Goal: Communication & Community: Share content

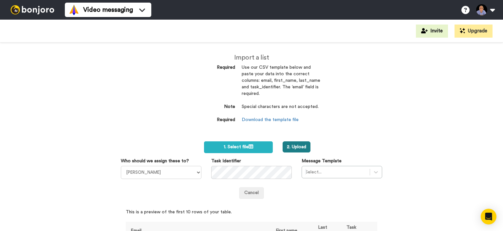
click at [291, 145] on button "2. Upload" at bounding box center [297, 146] width 28 height 11
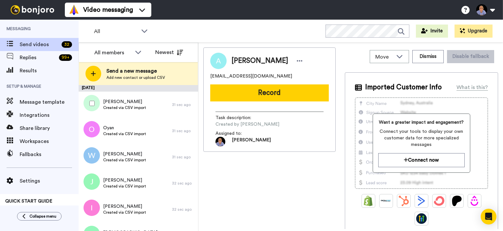
click at [96, 102] on div at bounding box center [91, 103] width 24 height 23
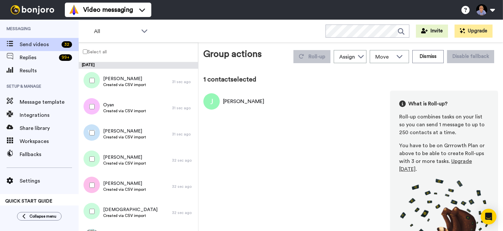
click at [94, 104] on div at bounding box center [91, 106] width 24 height 23
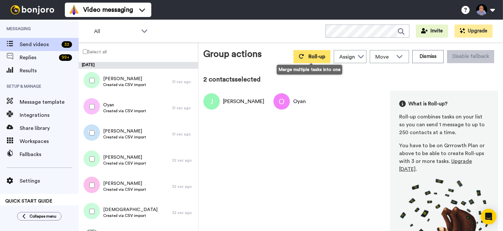
click at [313, 59] on span "Roll-up" at bounding box center [317, 56] width 17 height 5
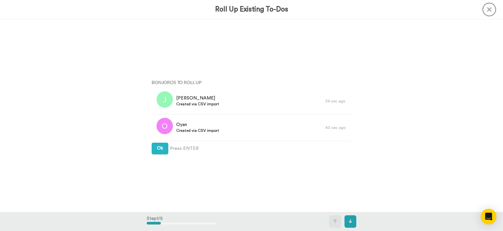
click at [151, 151] on div "Bonjoros To Roll Up Jayminkumar Created via CSV import 39 sec ago Oyan Created …" at bounding box center [252, 116] width 210 height 116
click at [163, 150] on span "Ok" at bounding box center [160, 148] width 6 height 5
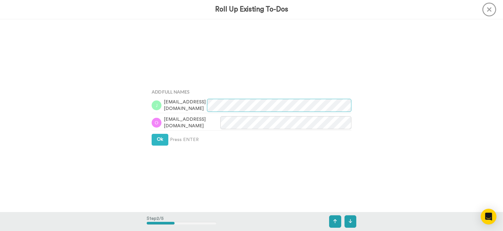
scroll to position [193, 0]
click at [160, 141] on span "Ok" at bounding box center [160, 139] width 6 height 5
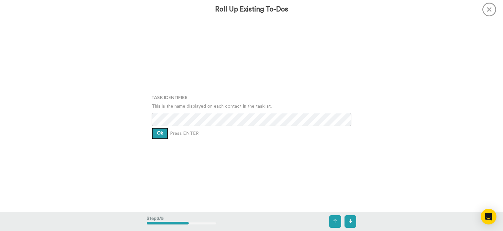
click at [160, 134] on span "Ok" at bounding box center [160, 133] width 6 height 5
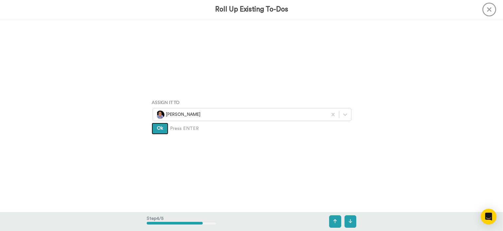
click at [160, 134] on button "Ok" at bounding box center [160, 129] width 17 height 12
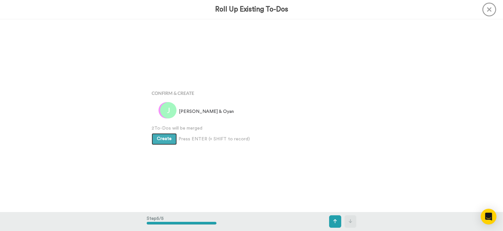
scroll to position [771, 0]
click at [160, 134] on button "Create" at bounding box center [164, 139] width 25 height 12
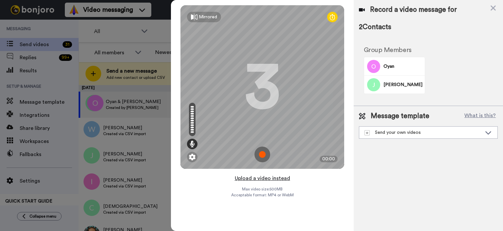
click at [272, 178] on button "Upload a video instead" at bounding box center [262, 178] width 59 height 9
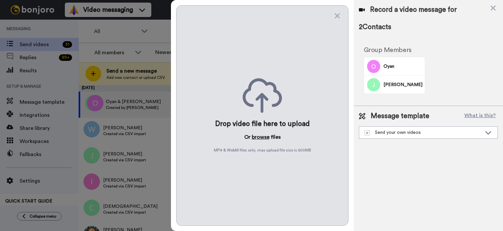
click at [266, 139] on button "browse" at bounding box center [261, 137] width 18 height 8
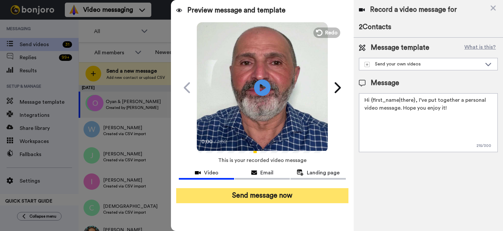
click at [263, 201] on button "Send message now" at bounding box center [262, 195] width 172 height 15
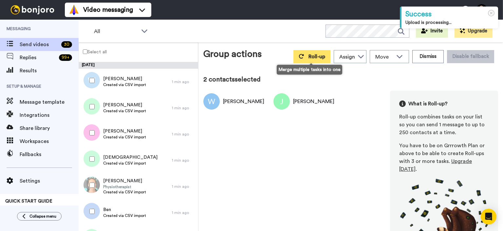
click at [315, 55] on span "Roll-up" at bounding box center [317, 56] width 17 height 5
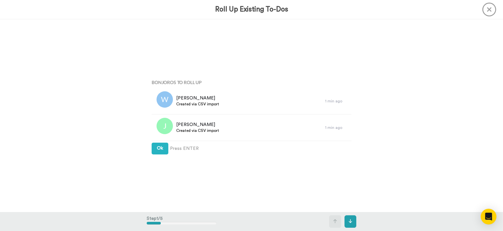
click at [151, 148] on div "Bonjoros To Roll Up [PERSON_NAME] Created via CSV import 1 min ago [PERSON_NAME…" at bounding box center [252, 116] width 210 height 116
click at [157, 147] on button "Ok" at bounding box center [160, 149] width 17 height 12
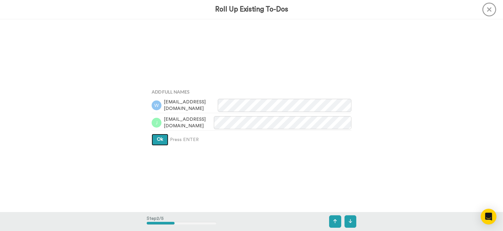
click at [157, 138] on span "Ok" at bounding box center [160, 139] width 6 height 5
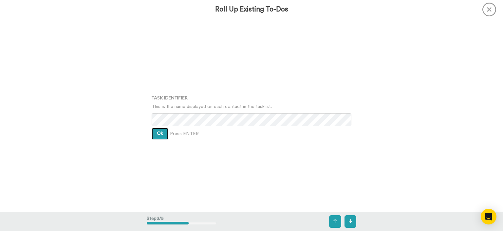
click at [158, 137] on button "Ok" at bounding box center [160, 134] width 17 height 12
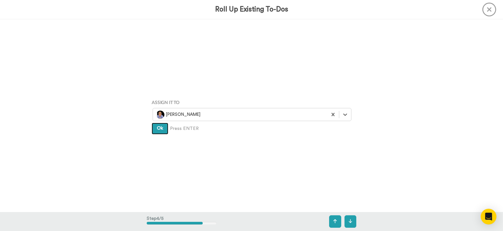
click at [158, 128] on span "Ok" at bounding box center [160, 128] width 6 height 5
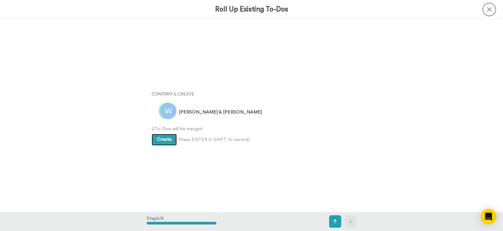
scroll to position [771, 0]
click at [157, 142] on button "Create" at bounding box center [164, 139] width 25 height 12
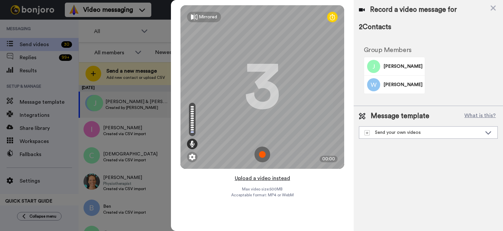
click at [269, 178] on button "Upload a video instead" at bounding box center [262, 178] width 59 height 9
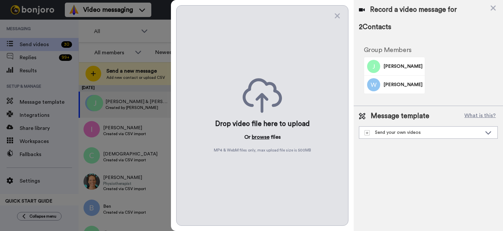
click at [267, 138] on button "browse" at bounding box center [261, 137] width 18 height 8
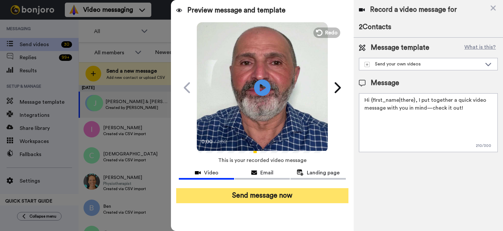
click at [294, 191] on button "Send message now" at bounding box center [262, 195] width 172 height 15
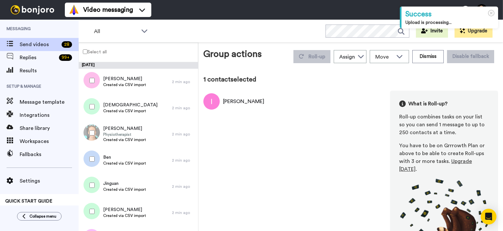
click at [92, 115] on div at bounding box center [91, 106] width 24 height 23
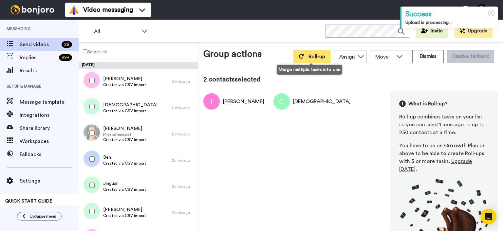
click at [301, 58] on icon at bounding box center [301, 56] width 5 height 5
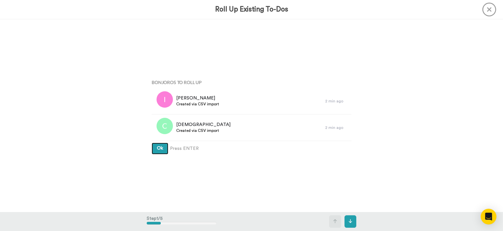
click at [161, 151] on button "Ok" at bounding box center [160, 149] width 17 height 12
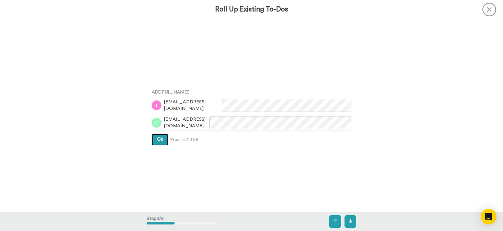
click at [163, 138] on button "Ok" at bounding box center [160, 140] width 17 height 12
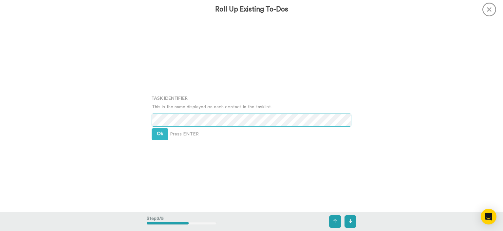
scroll to position [385, 0]
click at [162, 132] on span "Ok" at bounding box center [160, 133] width 6 height 5
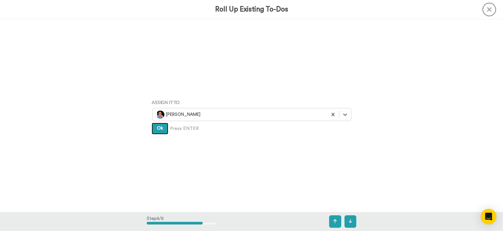
click at [157, 125] on button "Ok" at bounding box center [160, 129] width 17 height 12
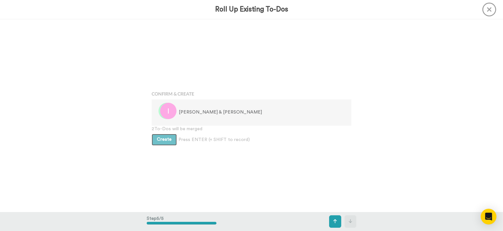
scroll to position [771, 0]
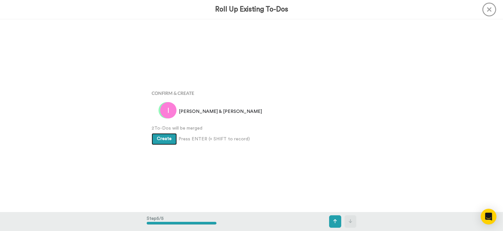
click at [161, 136] on button "Create" at bounding box center [164, 139] width 25 height 12
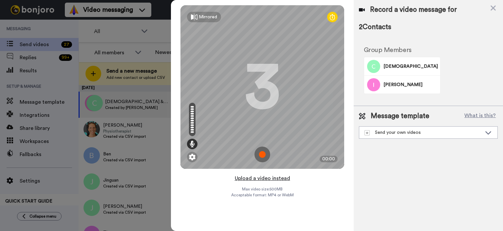
click at [263, 179] on button "Upload a video instead" at bounding box center [262, 178] width 59 height 9
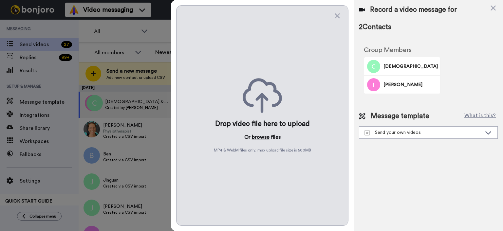
click at [257, 137] on button "browse" at bounding box center [261, 137] width 18 height 8
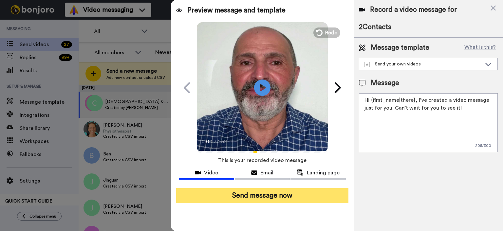
click at [307, 192] on button "Send message now" at bounding box center [262, 195] width 172 height 15
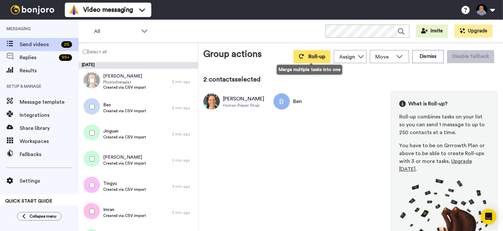
click at [305, 57] on button "Roll-up" at bounding box center [311, 56] width 37 height 13
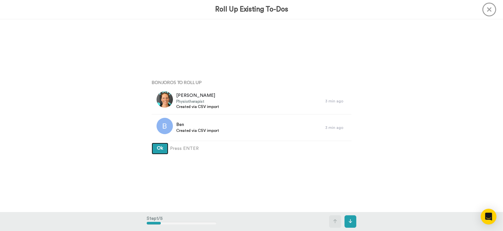
click at [160, 148] on span "Ok" at bounding box center [160, 148] width 6 height 5
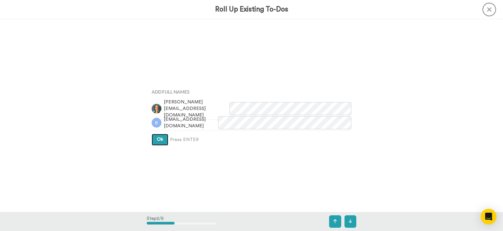
click at [160, 140] on span "Ok" at bounding box center [160, 139] width 6 height 5
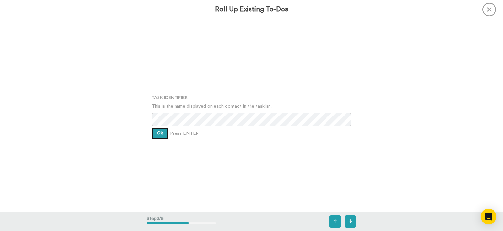
click at [160, 136] on button "Ok" at bounding box center [160, 134] width 17 height 12
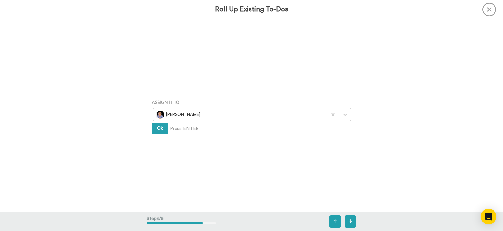
click at [158, 135] on div "Assign It To Wayne Mahmoud Ok Press ENTER" at bounding box center [252, 116] width 210 height 116
click at [158, 129] on span "Ok" at bounding box center [160, 128] width 6 height 5
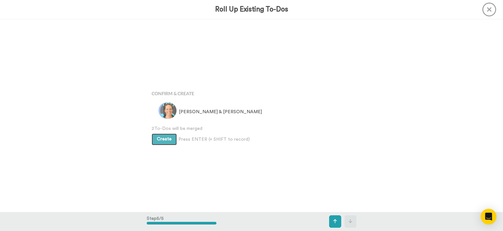
scroll to position [771, 0]
click at [159, 139] on span "Create" at bounding box center [164, 139] width 15 height 5
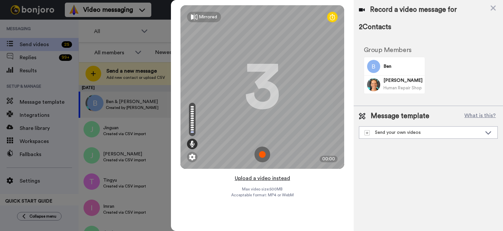
click at [254, 175] on button "Upload a video instead" at bounding box center [262, 178] width 59 height 9
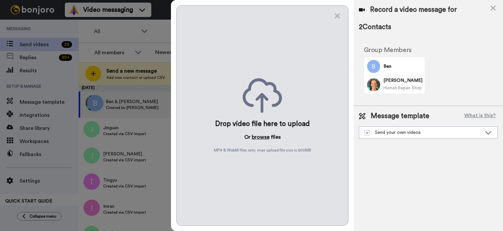
click at [254, 134] on button "browse" at bounding box center [261, 137] width 18 height 8
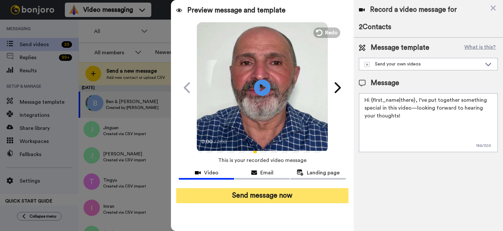
click at [303, 194] on button "Send message now" at bounding box center [262, 195] width 172 height 15
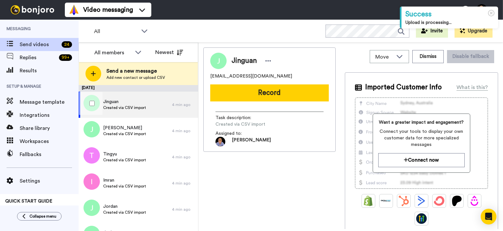
click at [88, 108] on div at bounding box center [91, 103] width 24 height 23
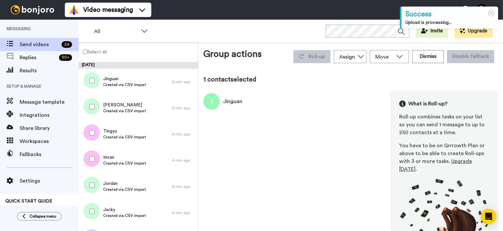
click at [92, 111] on div at bounding box center [91, 106] width 24 height 23
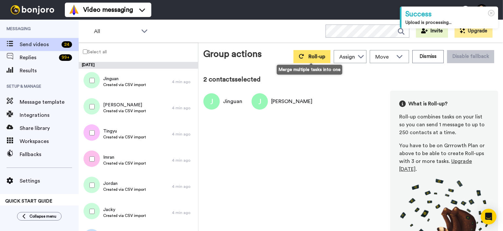
click at [304, 55] on button "Roll-up" at bounding box center [311, 56] width 37 height 13
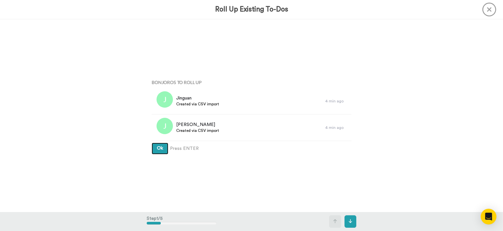
click at [160, 150] on span "Ok" at bounding box center [160, 148] width 6 height 5
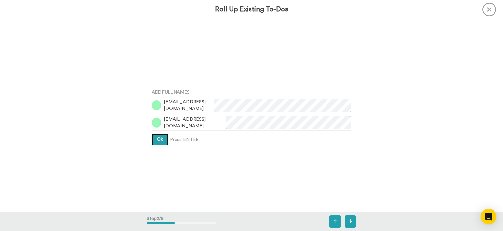
click at [160, 139] on span "Ok" at bounding box center [160, 139] width 6 height 5
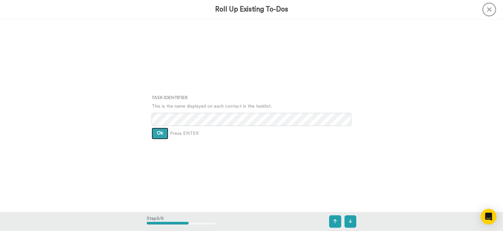
click at [160, 132] on span "Ok" at bounding box center [160, 133] width 6 height 5
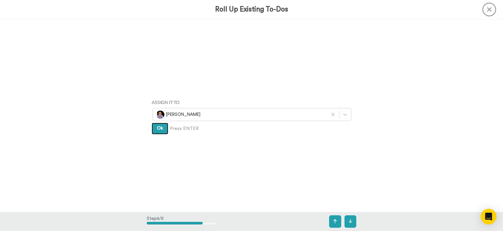
click at [160, 132] on button "Ok" at bounding box center [160, 129] width 17 height 12
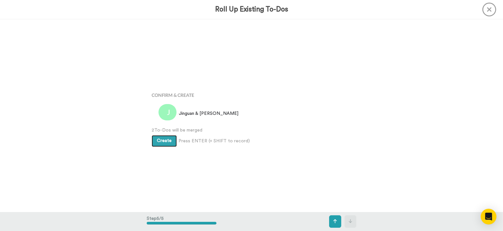
scroll to position [771, 0]
click at [162, 134] on button "Create" at bounding box center [164, 139] width 25 height 12
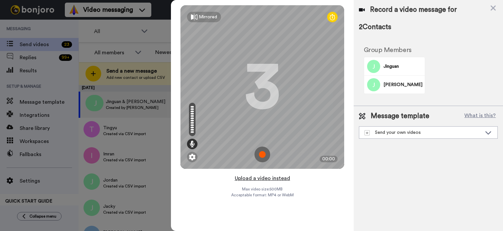
click at [273, 179] on button "Upload a video instead" at bounding box center [262, 178] width 59 height 9
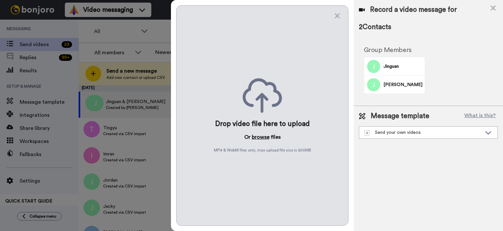
click at [256, 136] on button "browse" at bounding box center [261, 137] width 18 height 8
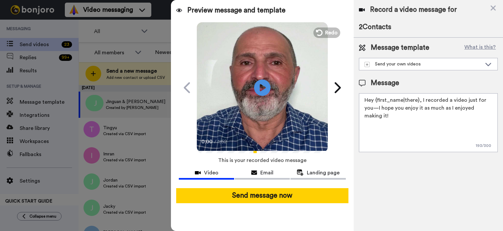
click at [318, 205] on div "Send message now" at bounding box center [262, 196] width 183 height 26
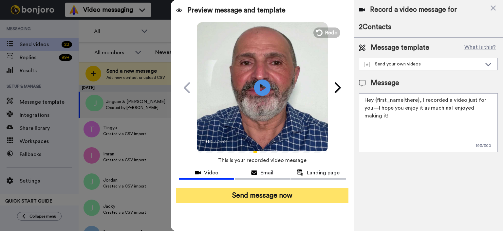
click at [316, 199] on button "Send message now" at bounding box center [262, 195] width 172 height 15
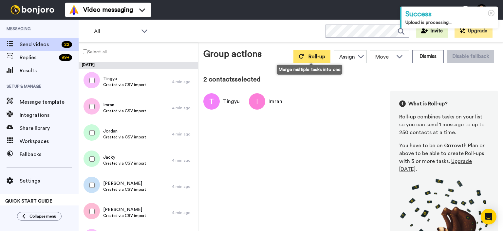
click at [311, 57] on span "Roll-up" at bounding box center [317, 56] width 17 height 5
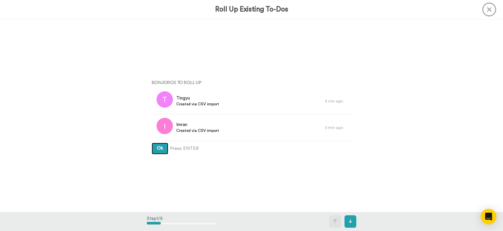
click at [161, 154] on button "Ok" at bounding box center [160, 149] width 17 height 12
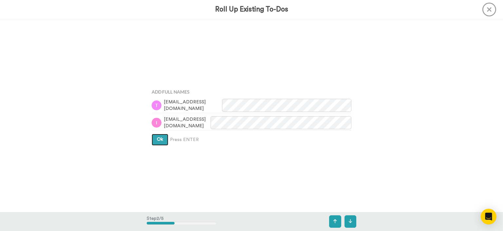
click at [159, 145] on button "Ok" at bounding box center [160, 140] width 17 height 12
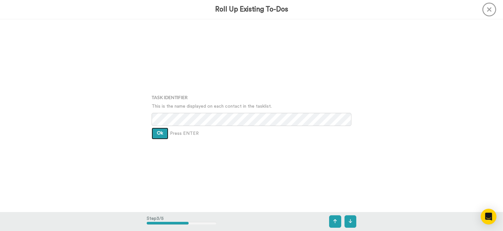
click at [157, 137] on button "Ok" at bounding box center [160, 134] width 17 height 12
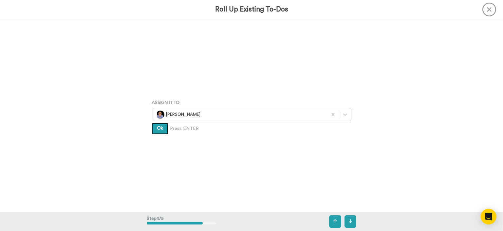
click at [159, 133] on button "Ok" at bounding box center [160, 129] width 17 height 12
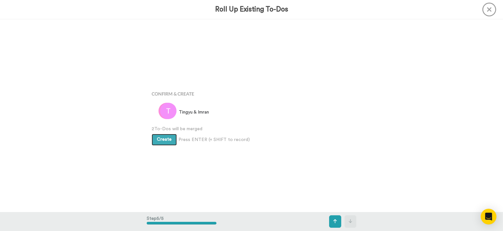
scroll to position [771, 0]
click at [159, 133] on div "Create Press ENTER (+ SHIFT to record) Create & Add Another" at bounding box center [252, 138] width 200 height 13
click at [160, 139] on span "Create" at bounding box center [164, 139] width 15 height 5
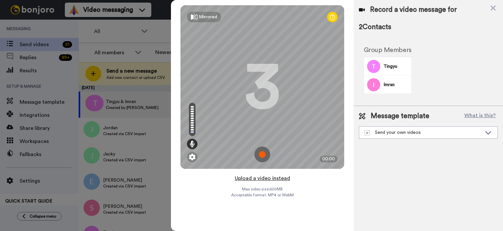
click at [267, 177] on button "Upload a video instead" at bounding box center [262, 178] width 59 height 9
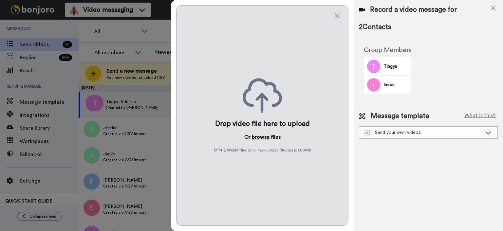
click at [258, 136] on button "browse" at bounding box center [261, 137] width 18 height 8
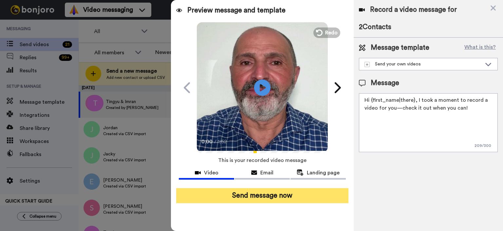
click at [256, 195] on button "Send message now" at bounding box center [262, 195] width 172 height 15
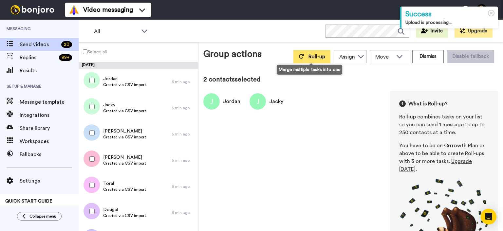
click at [314, 59] on span "Roll-up" at bounding box center [317, 56] width 17 height 5
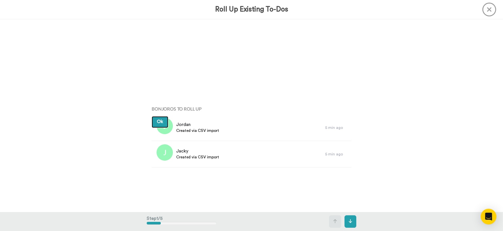
click at [163, 121] on span "Ok" at bounding box center [160, 122] width 6 height 5
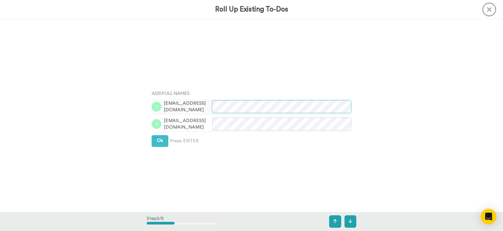
scroll to position [193, 0]
click at [159, 134] on div "Add Full Names jordanmrfn@gmail.com jackyychau@gmail.com Ok Press ENTER" at bounding box center [252, 116] width 210 height 116
click at [159, 137] on button "Ok" at bounding box center [160, 140] width 17 height 12
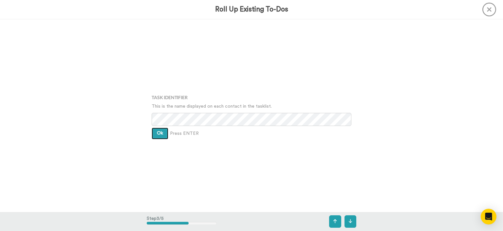
click at [159, 135] on span "Ok" at bounding box center [160, 133] width 6 height 5
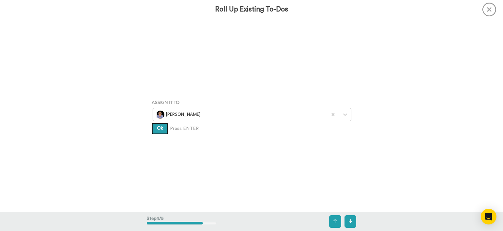
click at [159, 132] on button "Ok" at bounding box center [160, 129] width 17 height 12
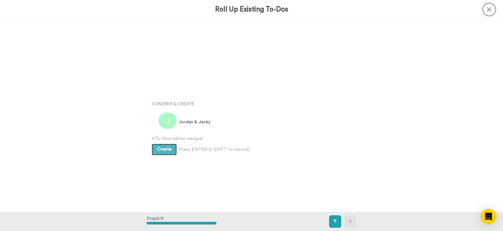
scroll to position [771, 0]
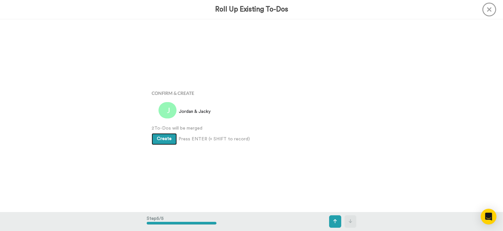
click at [159, 140] on span "Create" at bounding box center [164, 139] width 15 height 5
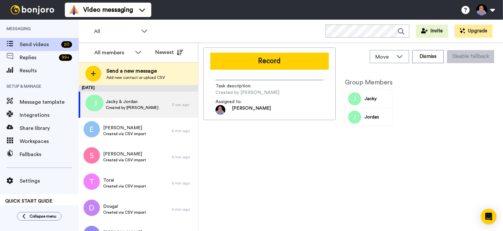
click at [267, 65] on button "Record" at bounding box center [269, 61] width 119 height 17
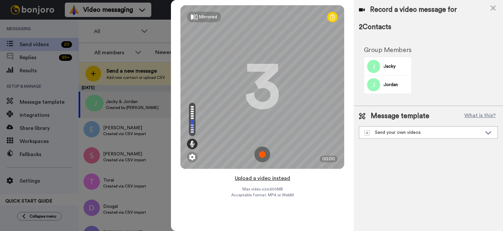
click at [251, 176] on button "Upload a video instead" at bounding box center [262, 178] width 59 height 9
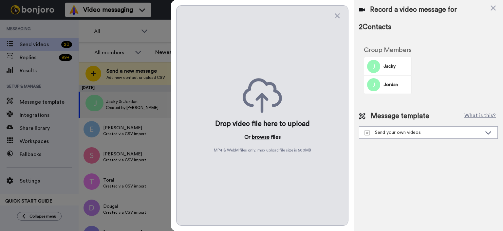
click at [260, 137] on button "browse" at bounding box center [261, 137] width 18 height 8
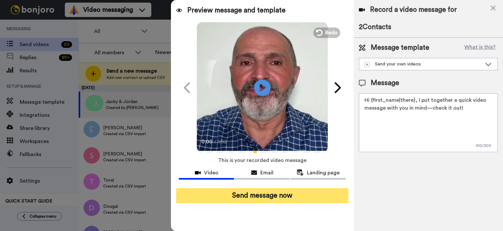
click at [309, 200] on button "Send message now" at bounding box center [262, 195] width 172 height 15
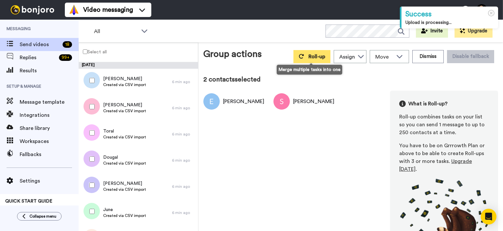
click at [300, 54] on icon at bounding box center [301, 56] width 5 height 5
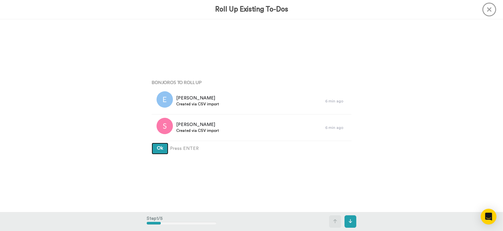
click at [164, 148] on button "Ok" at bounding box center [160, 149] width 17 height 12
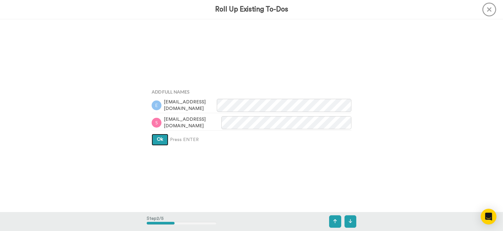
click at [160, 137] on span "Ok" at bounding box center [160, 139] width 6 height 5
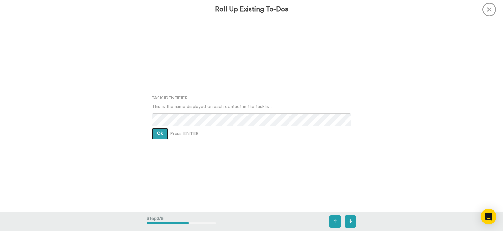
click at [160, 134] on span "Ok" at bounding box center [160, 133] width 6 height 5
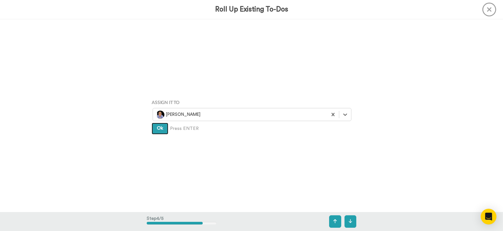
click at [160, 133] on button "Ok" at bounding box center [160, 129] width 17 height 12
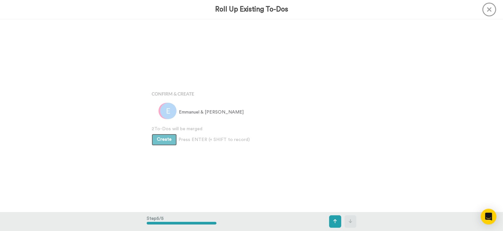
scroll to position [771, 0]
click at [159, 133] on div "Create Press ENTER (+ SHIFT to record) Create & Add Another" at bounding box center [252, 138] width 200 height 13
click at [160, 137] on span "Create" at bounding box center [164, 139] width 15 height 5
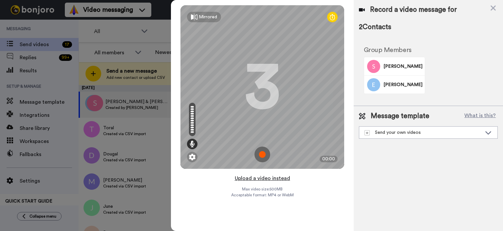
click at [269, 179] on button "Upload a video instead" at bounding box center [262, 178] width 59 height 9
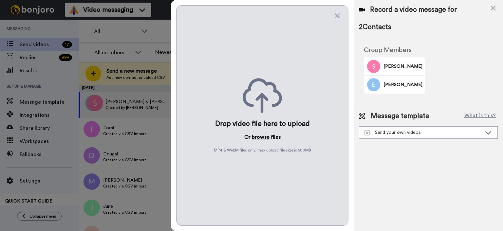
click at [264, 138] on button "browse" at bounding box center [261, 137] width 18 height 8
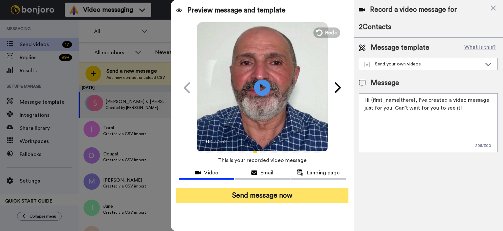
click at [259, 192] on button "Send message now" at bounding box center [262, 195] width 172 height 15
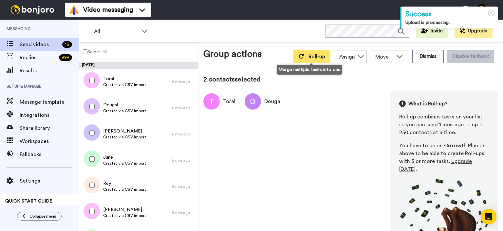
click at [302, 59] on button "Roll-up" at bounding box center [311, 56] width 37 height 13
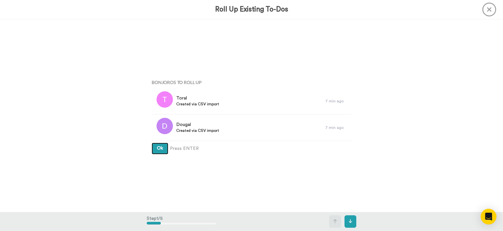
click at [163, 153] on button "Ok" at bounding box center [160, 149] width 17 height 12
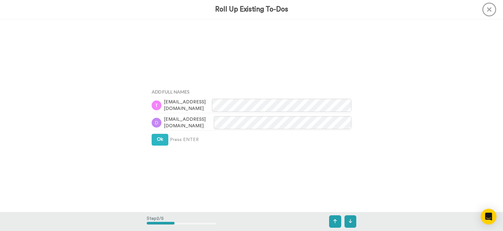
click at [163, 147] on div "Add Full Names toralphysio@gmail.com dougalhicks@gmail.com Ok Press ENTER" at bounding box center [252, 116] width 210 height 116
click at [162, 143] on button "Ok" at bounding box center [160, 140] width 17 height 12
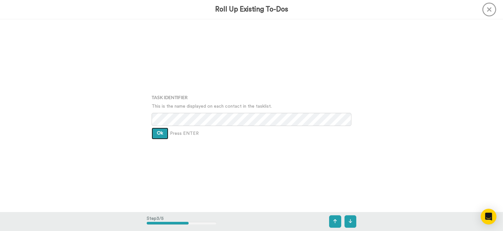
click at [164, 131] on button "Ok" at bounding box center [160, 134] width 17 height 12
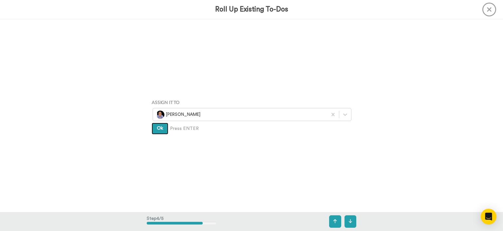
click at [157, 131] on button "Ok" at bounding box center [160, 129] width 17 height 12
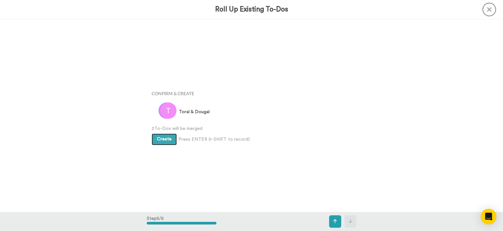
scroll to position [771, 0]
click at [156, 140] on button "Create" at bounding box center [164, 139] width 25 height 12
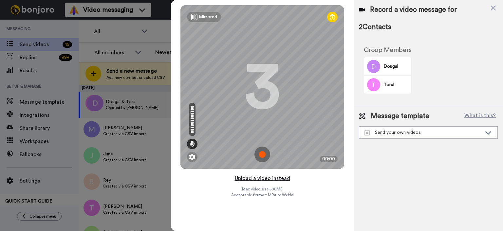
click at [269, 180] on button "Upload a video instead" at bounding box center [262, 178] width 59 height 9
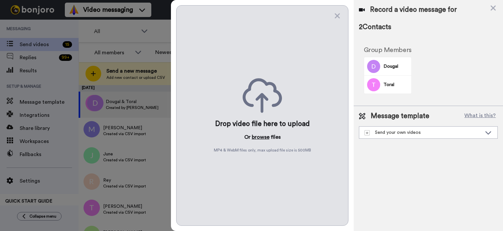
click at [256, 136] on button "browse" at bounding box center [261, 137] width 18 height 8
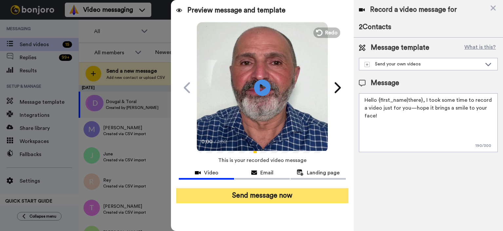
click at [291, 193] on button "Send message now" at bounding box center [262, 195] width 172 height 15
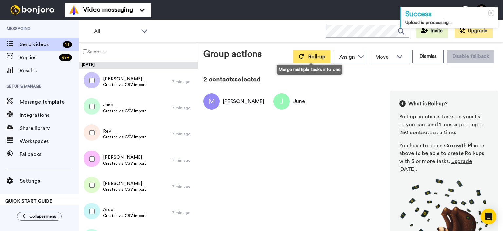
click at [299, 56] on icon at bounding box center [301, 56] width 5 height 5
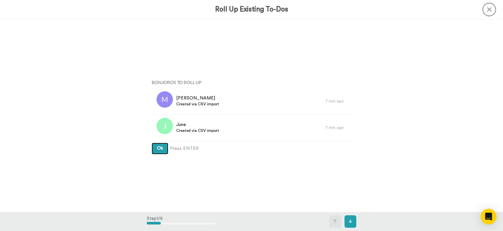
click at [158, 152] on button "Ok" at bounding box center [160, 149] width 17 height 12
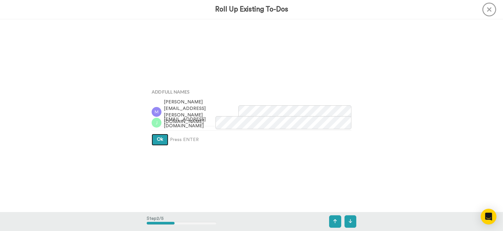
click at [161, 144] on button "Ok" at bounding box center [160, 140] width 17 height 12
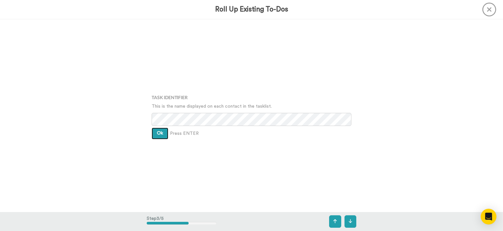
click at [159, 132] on span "Ok" at bounding box center [160, 133] width 6 height 5
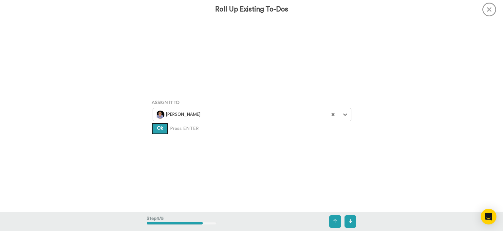
click at [159, 132] on button "Ok" at bounding box center [160, 129] width 17 height 12
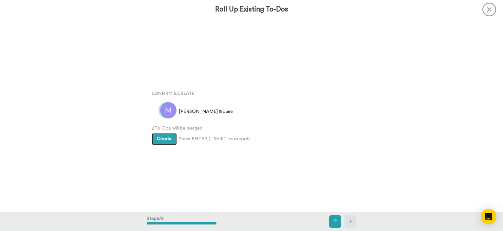
scroll to position [771, 0]
click at [160, 141] on span "Create" at bounding box center [164, 139] width 15 height 5
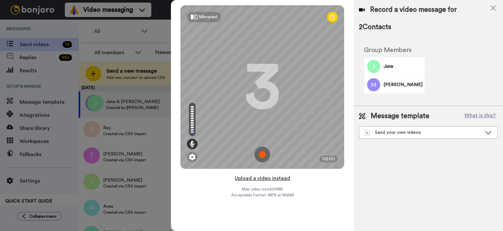
click at [276, 178] on button "Upload a video instead" at bounding box center [262, 178] width 59 height 9
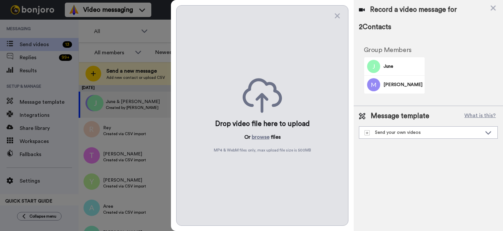
click at [257, 132] on div "Drop video file here to upload Or browse files MP4 & WebM files only, max uploa…" at bounding box center [262, 115] width 172 height 221
click at [258, 139] on button "browse" at bounding box center [261, 137] width 18 height 8
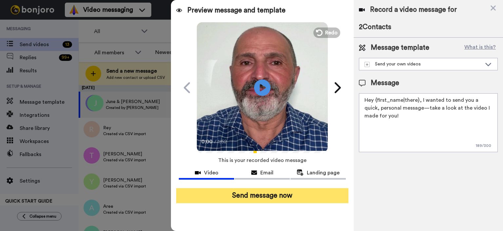
click at [310, 196] on button "Send message now" at bounding box center [262, 195] width 172 height 15
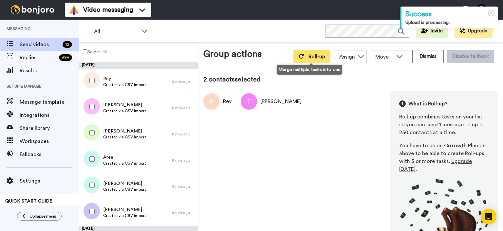
click at [307, 59] on button "Roll-up" at bounding box center [311, 56] width 37 height 13
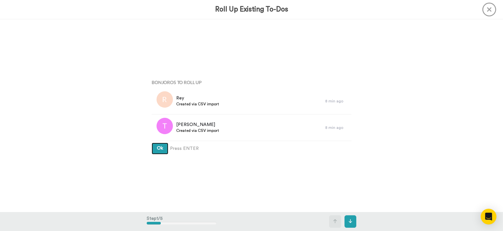
click at [153, 147] on button "Ok" at bounding box center [160, 149] width 17 height 12
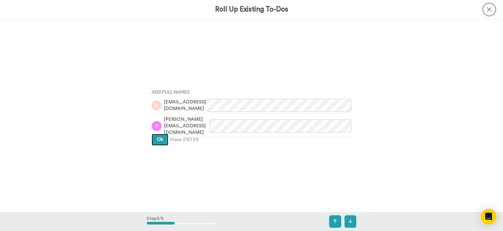
click at [159, 139] on span "Ok" at bounding box center [160, 139] width 6 height 5
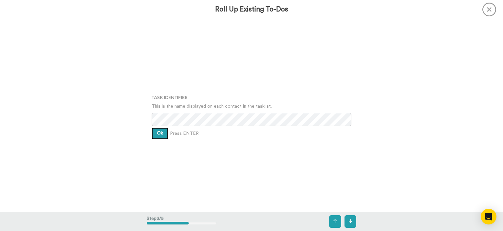
click at [159, 138] on button "Ok" at bounding box center [160, 134] width 17 height 12
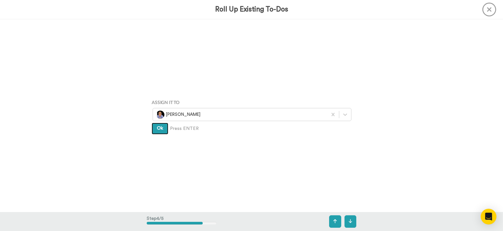
click at [160, 129] on span "Ok" at bounding box center [160, 128] width 6 height 5
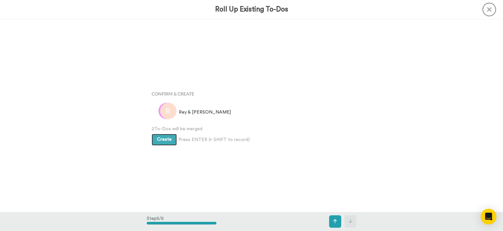
scroll to position [771, 0]
click at [161, 137] on span "Create" at bounding box center [164, 139] width 15 height 5
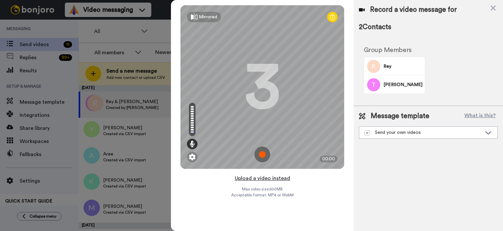
click at [264, 179] on button "Upload a video instead" at bounding box center [262, 178] width 59 height 9
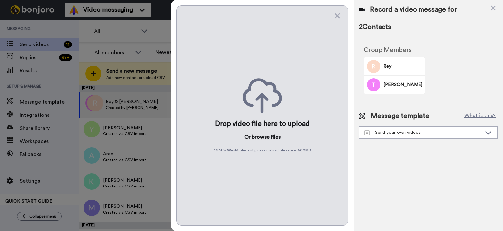
click at [262, 140] on button "browse" at bounding box center [261, 137] width 18 height 8
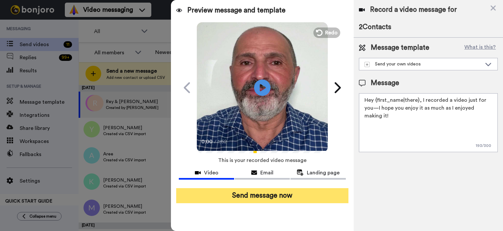
click at [284, 190] on button "Send message now" at bounding box center [262, 195] width 172 height 15
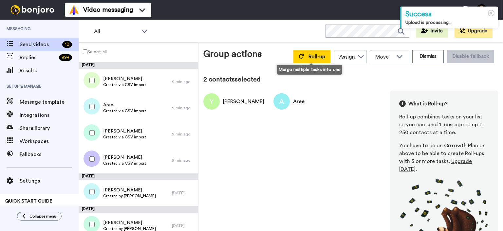
click at [306, 60] on button "Roll-up" at bounding box center [311, 56] width 37 height 13
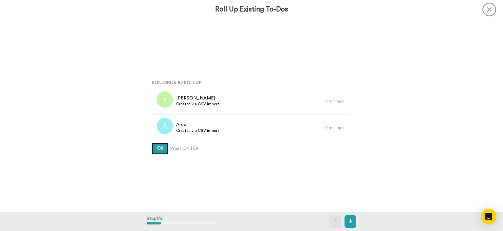
click at [162, 146] on span "Ok" at bounding box center [160, 148] width 6 height 5
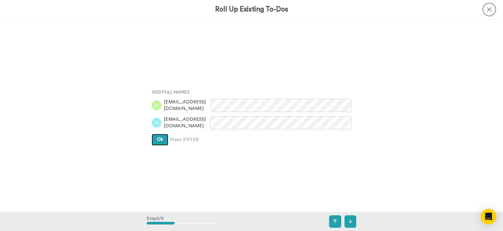
click at [159, 142] on button "Ok" at bounding box center [160, 140] width 17 height 12
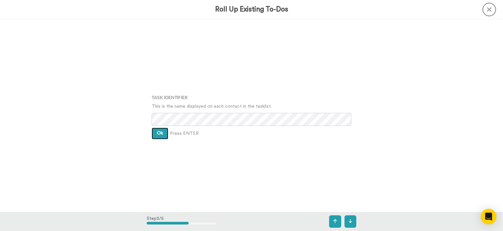
click at [159, 132] on span "Ok" at bounding box center [160, 133] width 6 height 5
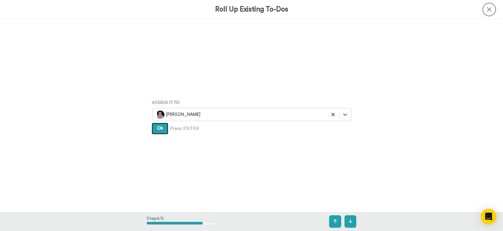
click at [158, 129] on span "Ok" at bounding box center [160, 128] width 6 height 5
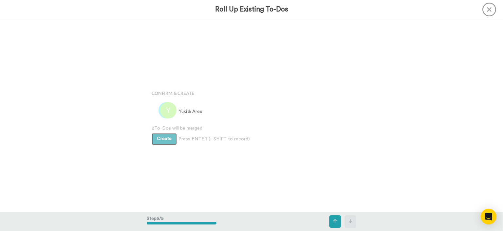
scroll to position [771, 0]
click at [160, 139] on span "Create" at bounding box center [164, 139] width 15 height 5
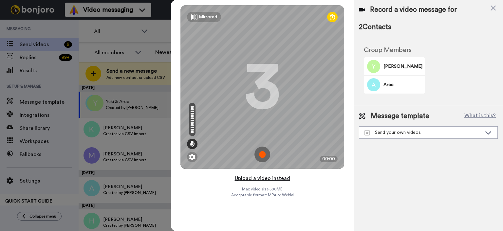
click at [275, 179] on button "Upload a video instead" at bounding box center [262, 178] width 59 height 9
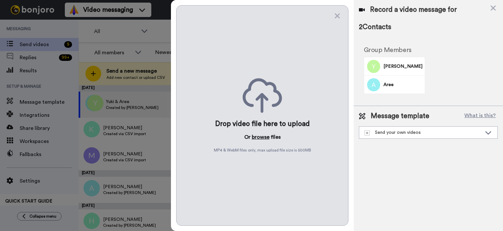
click at [254, 136] on button "browse" at bounding box center [261, 137] width 18 height 8
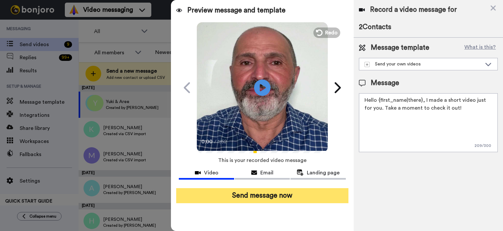
click at [258, 200] on button "Send message now" at bounding box center [262, 195] width 172 height 15
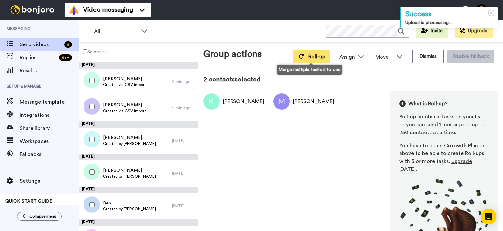
click at [307, 58] on button "Roll-up" at bounding box center [311, 56] width 37 height 13
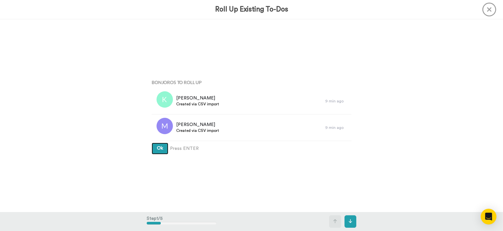
click at [167, 147] on button "Ok" at bounding box center [160, 149] width 17 height 12
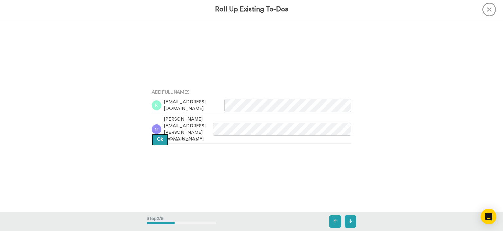
click at [164, 140] on button "Ok" at bounding box center [160, 140] width 17 height 12
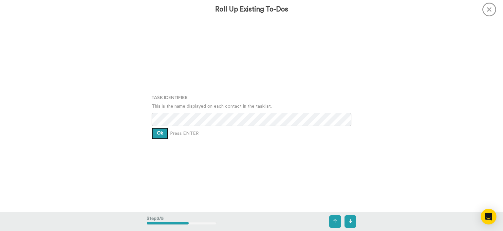
click at [162, 131] on button "Ok" at bounding box center [160, 134] width 17 height 12
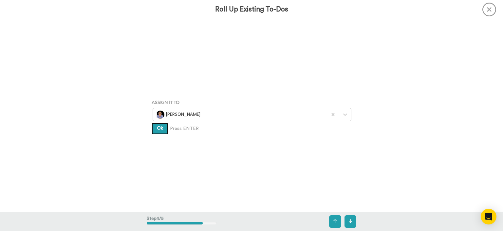
click at [162, 131] on button "Ok" at bounding box center [160, 129] width 17 height 12
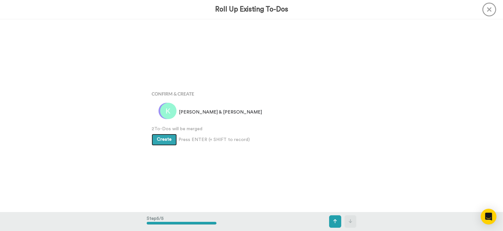
scroll to position [771, 0]
click at [161, 138] on span "Create" at bounding box center [164, 139] width 15 height 5
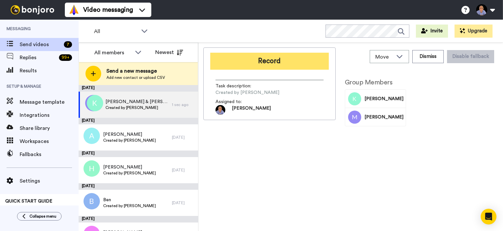
click at [275, 58] on button "Record" at bounding box center [269, 61] width 119 height 17
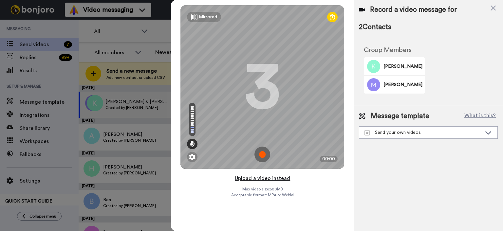
click at [277, 177] on button "Upload a video instead" at bounding box center [262, 178] width 59 height 9
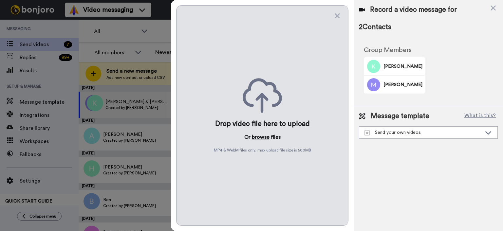
click at [256, 135] on button "browse" at bounding box center [261, 137] width 18 height 8
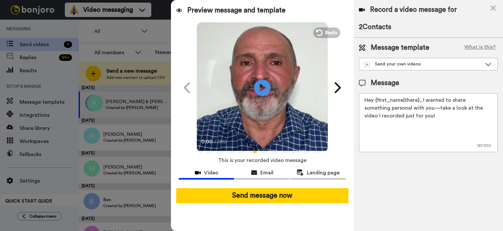
click at [271, 195] on button "Send message now" at bounding box center [262, 195] width 172 height 15
